Goal: Information Seeking & Learning: Learn about a topic

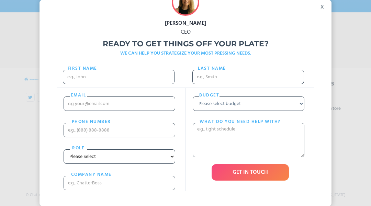
scroll to position [2328, 0]
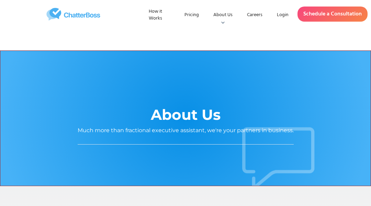
scroll to position [1031, 0]
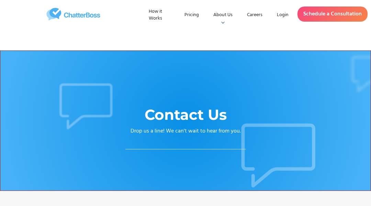
scroll to position [497, 0]
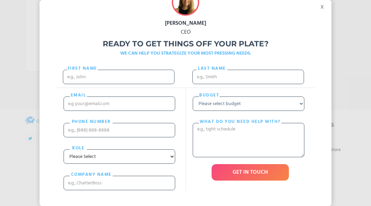
scroll to position [16230, 0]
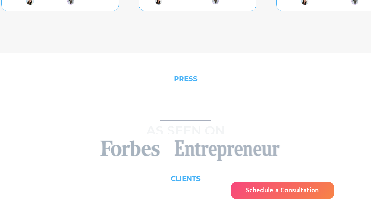
scroll to position [1319, 0]
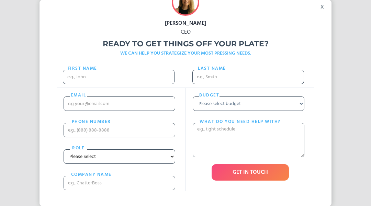
scroll to position [3279, 0]
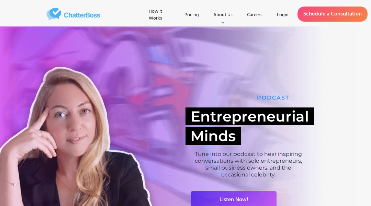
scroll to position [824, 0]
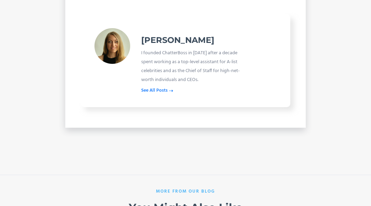
scroll to position [1022, 0]
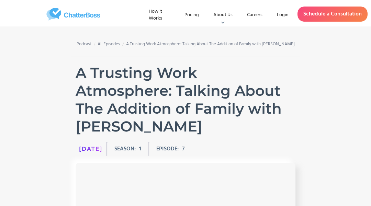
scroll to position [416, 0]
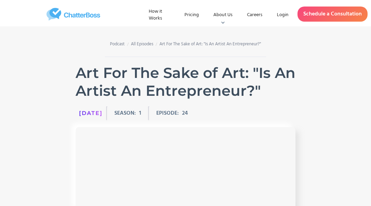
scroll to position [398, 0]
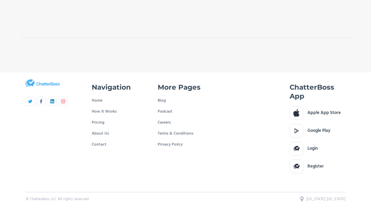
scroll to position [416, 0]
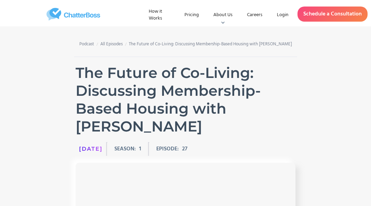
scroll to position [452, 0]
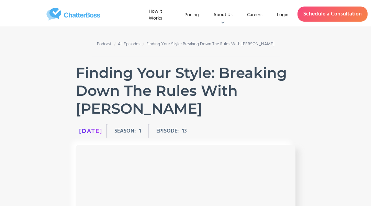
scroll to position [407, 0]
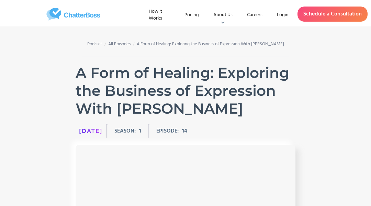
scroll to position [416, 0]
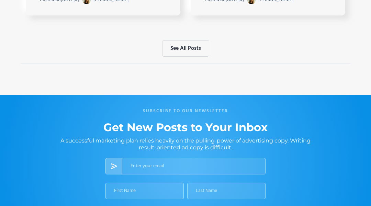
scroll to position [1996, 0]
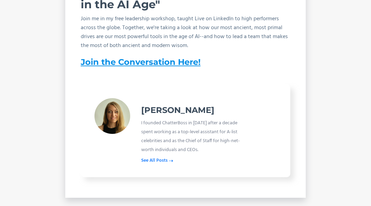
scroll to position [2504, 0]
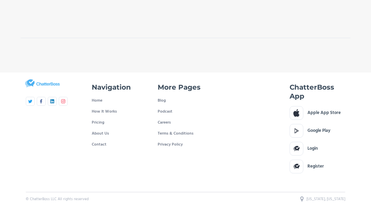
scroll to position [416, 0]
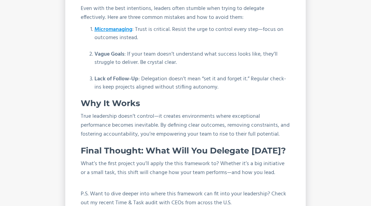
scroll to position [1649, 0]
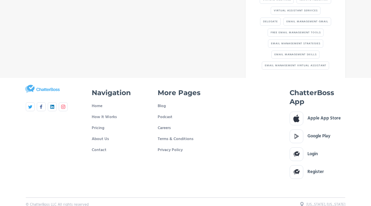
scroll to position [1040, 0]
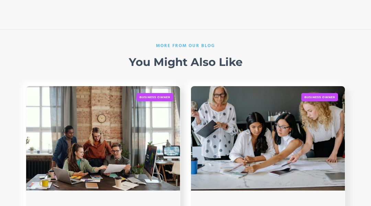
scroll to position [1082, 0]
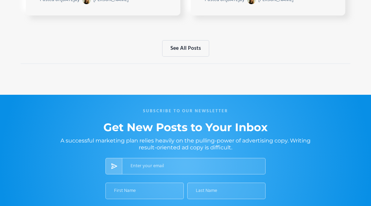
scroll to position [991, 0]
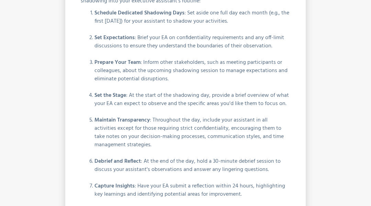
scroll to position [1237, 0]
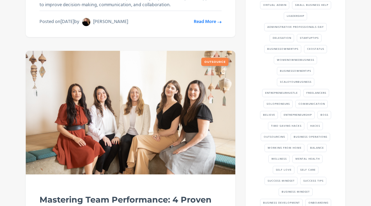
scroll to position [1237, 0]
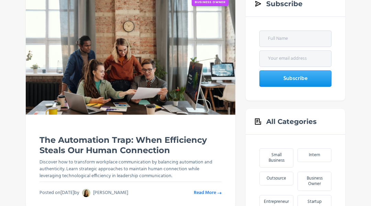
scroll to position [618, 0]
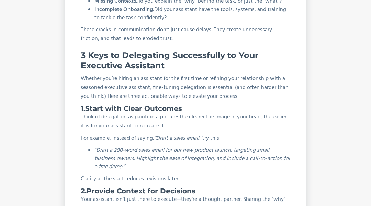
scroll to position [1031, 0]
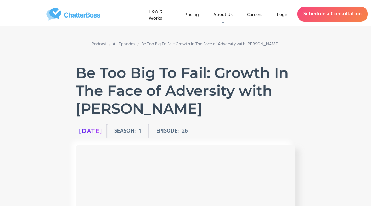
scroll to position [412, 0]
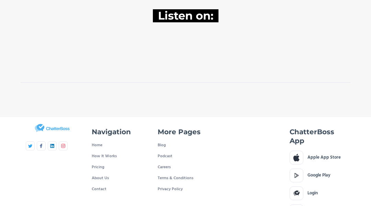
scroll to position [452, 0]
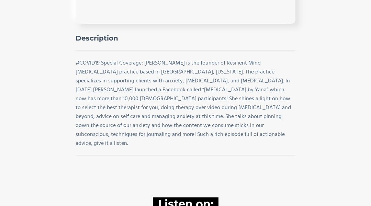
scroll to position [434, 0]
